Goal: Find specific page/section: Find specific page/section

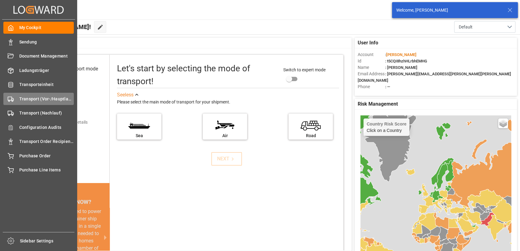
click at [16, 97] on div "Transport (Vor-/Hauptlauf) Transport (Vor-/Hauptlauf)" at bounding box center [38, 99] width 70 height 12
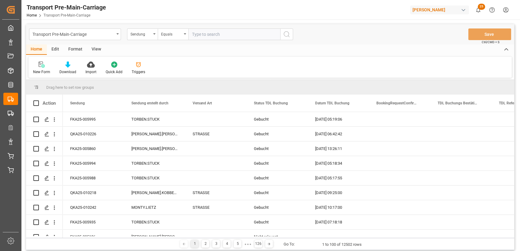
click at [75, 51] on div "Format" at bounding box center [75, 49] width 23 height 10
click at [44, 68] on div "Filter Rows" at bounding box center [41, 67] width 27 height 13
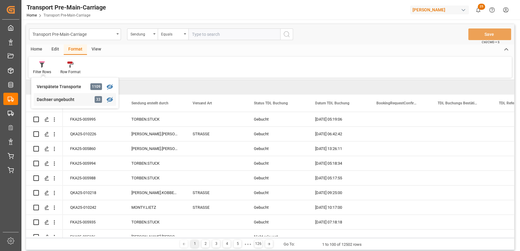
click at [59, 99] on div "Dachser ungebucht" at bounding box center [64, 99] width 54 height 6
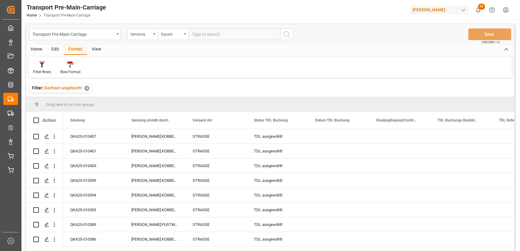
click at [94, 51] on div "View" at bounding box center [96, 49] width 19 height 10
click at [69, 69] on div "Standard Templates" at bounding box center [70, 67] width 40 height 13
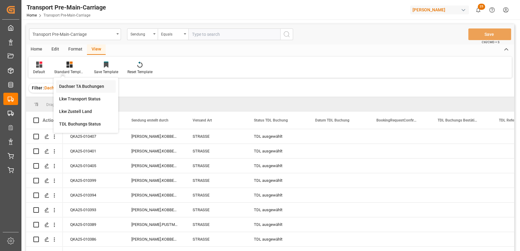
click at [82, 88] on div "Dachser TA Buchungen" at bounding box center [86, 86] width 54 height 6
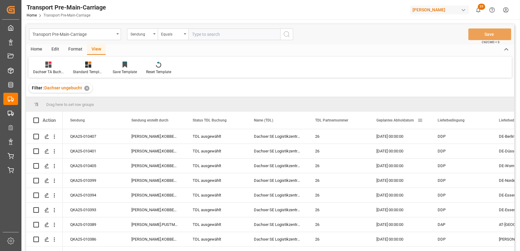
click at [395, 119] on span "Geplantes Abholdatum" at bounding box center [394, 120] width 37 height 4
click at [38, 49] on div "Home" at bounding box center [36, 49] width 21 height 10
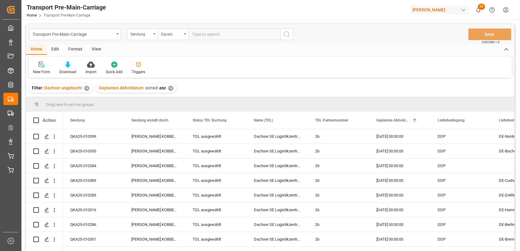
click at [69, 67] on icon at bounding box center [67, 65] width 5 height 6
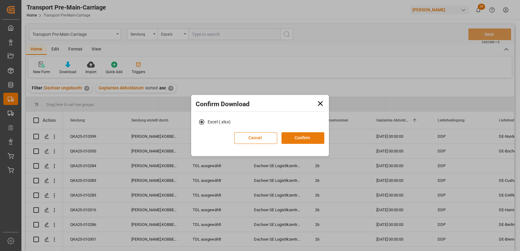
click at [304, 139] on button "Confirm" at bounding box center [302, 138] width 43 height 12
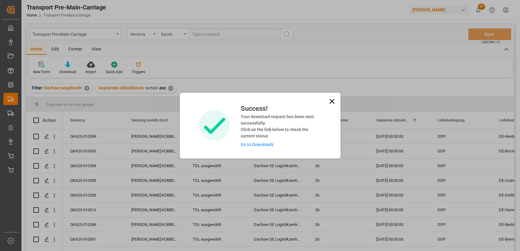
click at [331, 101] on icon at bounding box center [331, 101] width 5 height 5
